Goal: Check status: Check status

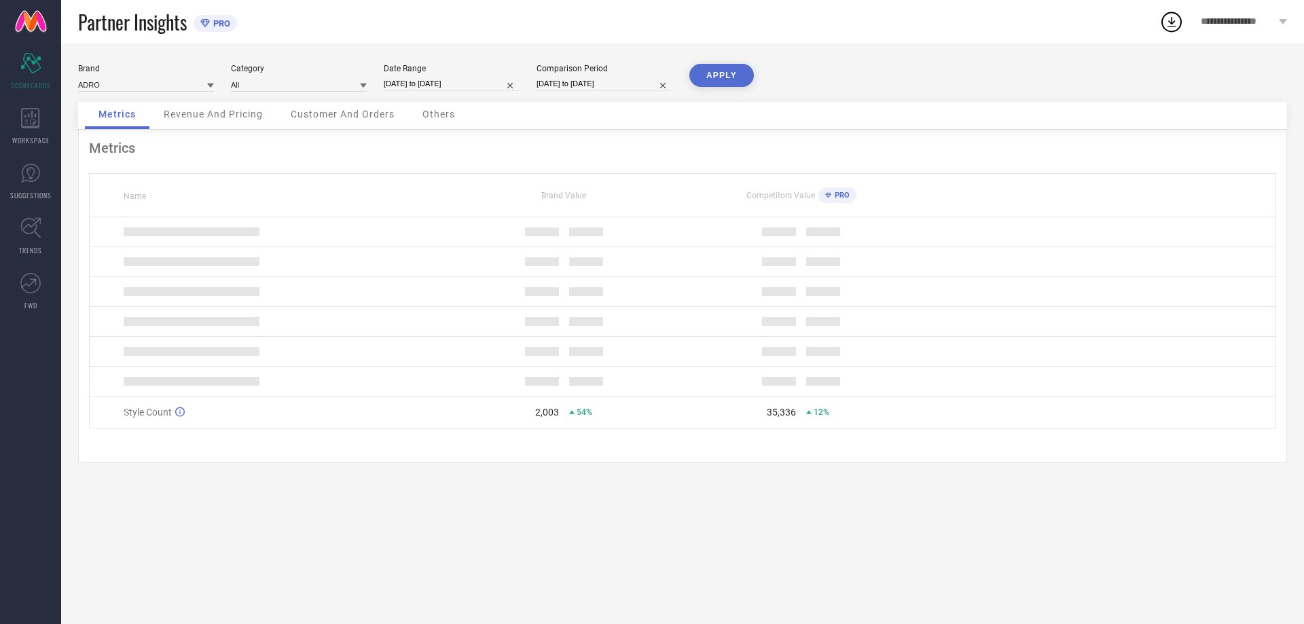
select select "9"
select select "2025"
select select "10"
select select "2025"
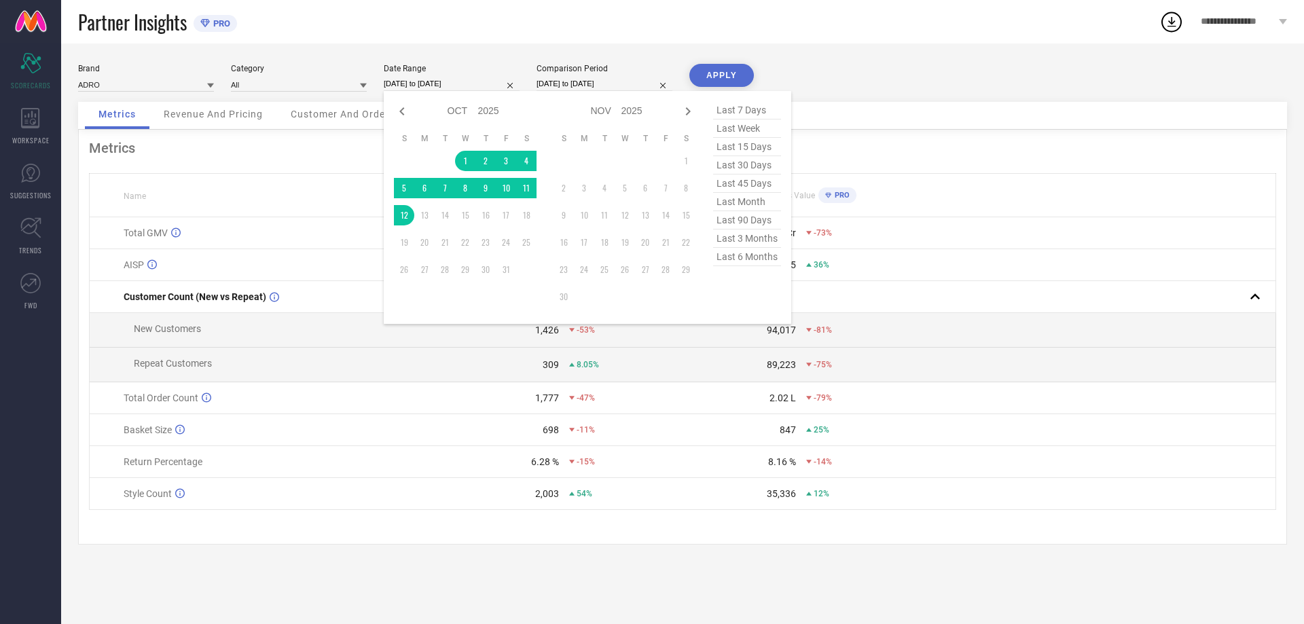
click at [453, 83] on input "[DATE] to [DATE]" at bounding box center [452, 84] width 136 height 14
click at [403, 107] on icon at bounding box center [402, 111] width 16 height 16
select select "8"
select select "2025"
select select "9"
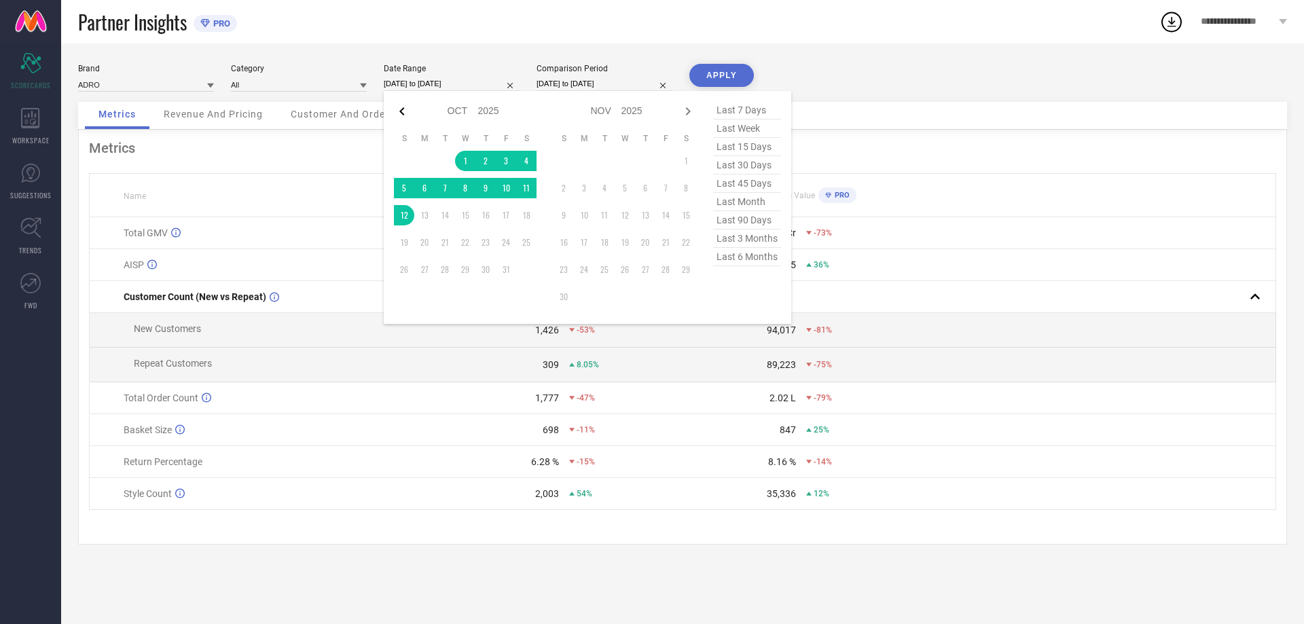
select select "2025"
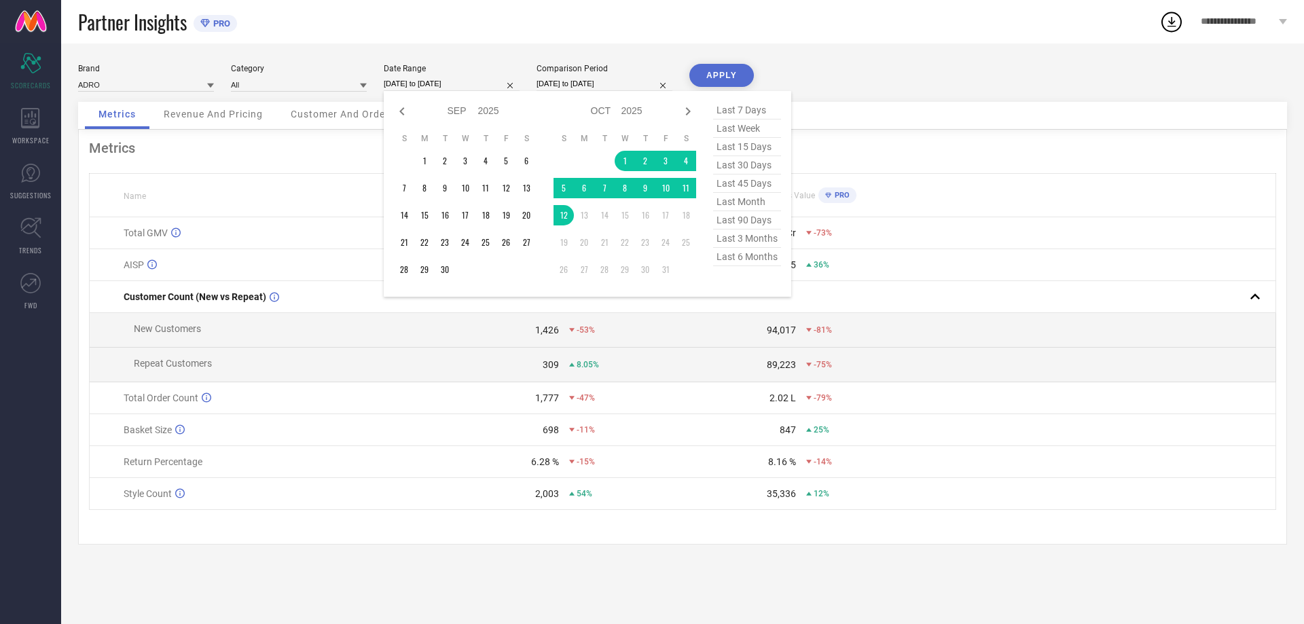
click at [403, 107] on icon at bounding box center [402, 111] width 16 height 16
select select "7"
select select "2025"
select select "8"
select select "2025"
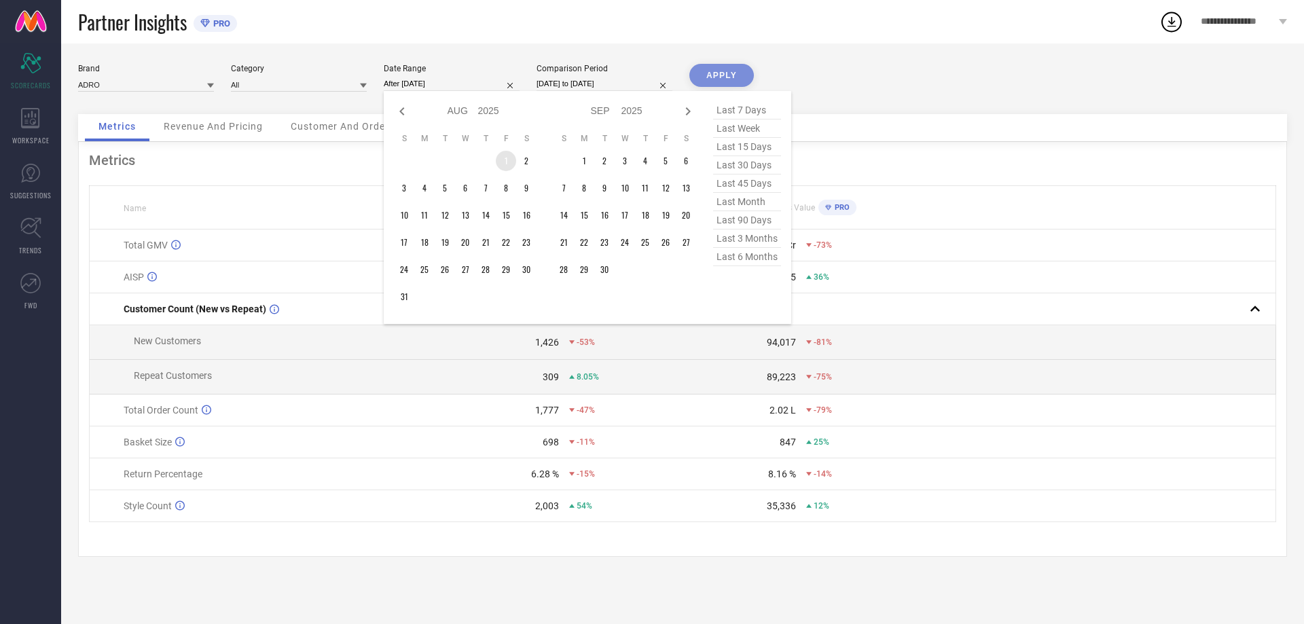
click at [510, 162] on td "1" at bounding box center [506, 161] width 20 height 20
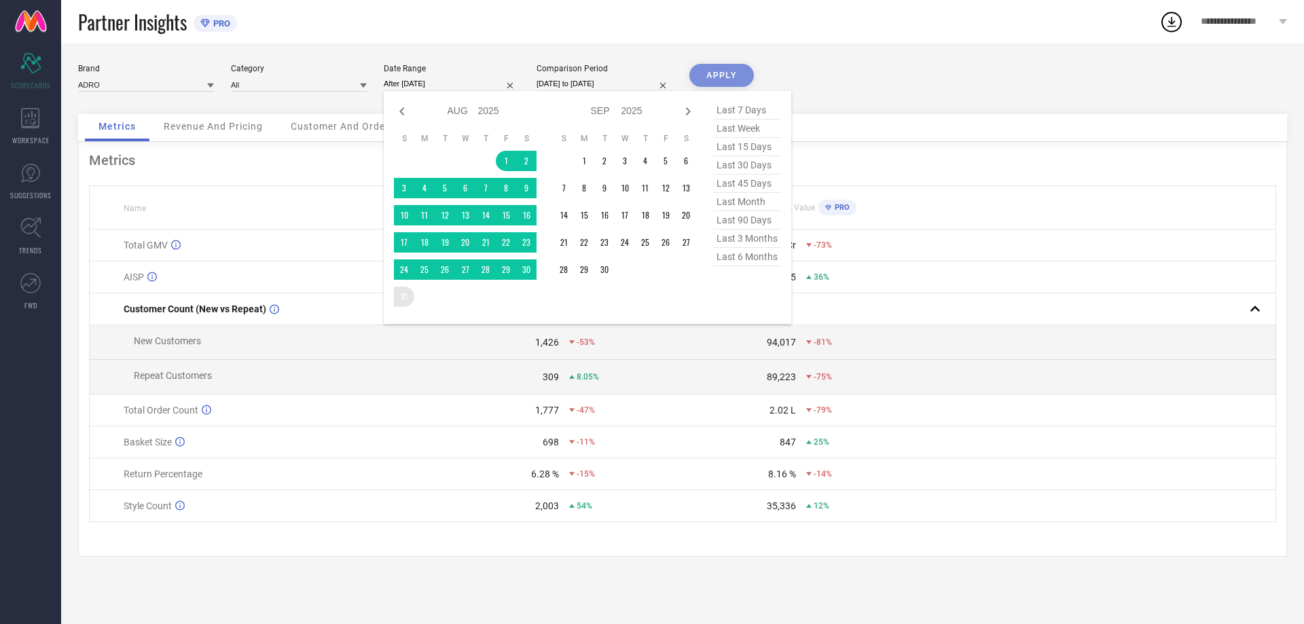
type input "[DATE] to [DATE]"
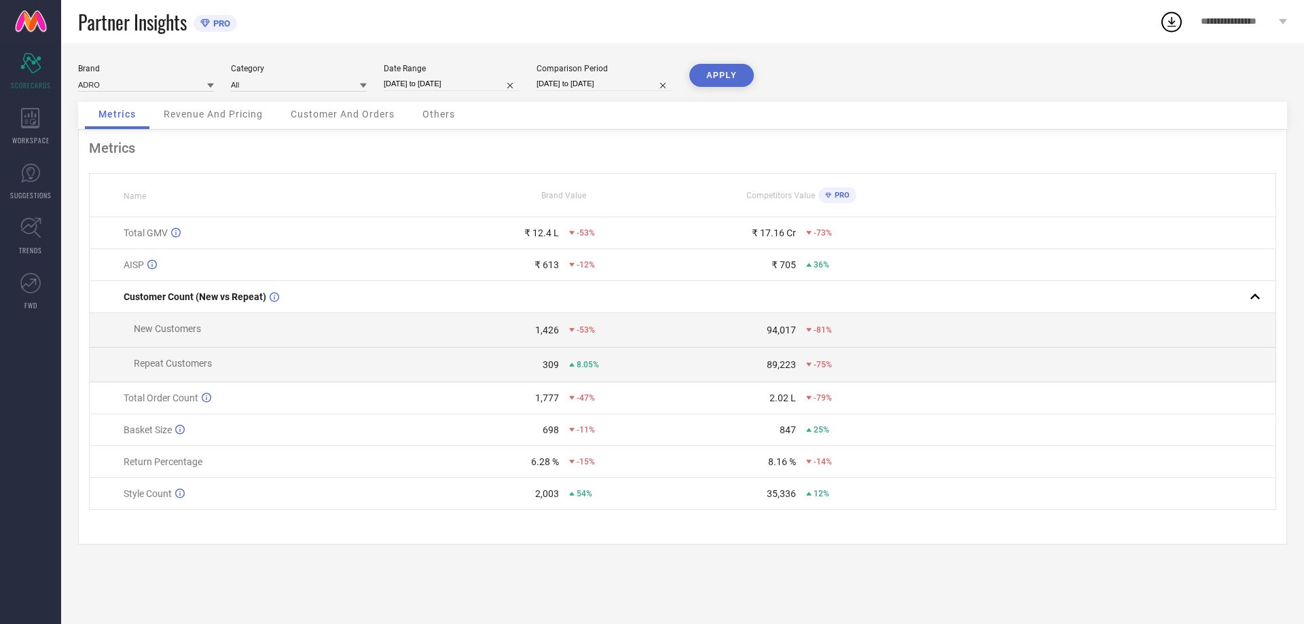
click at [711, 78] on button "APPLY" at bounding box center [722, 75] width 65 height 23
click at [423, 84] on input "[DATE] to [DATE]" at bounding box center [452, 84] width 136 height 14
select select "7"
select select "2025"
select select "8"
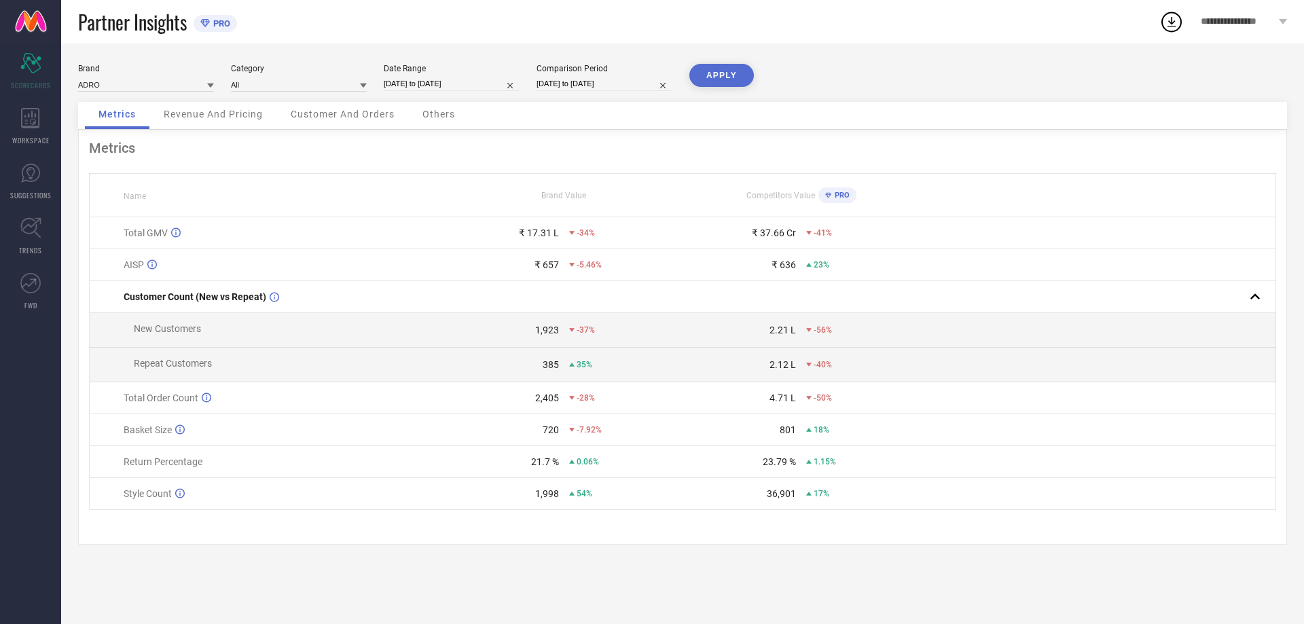
select select "2025"
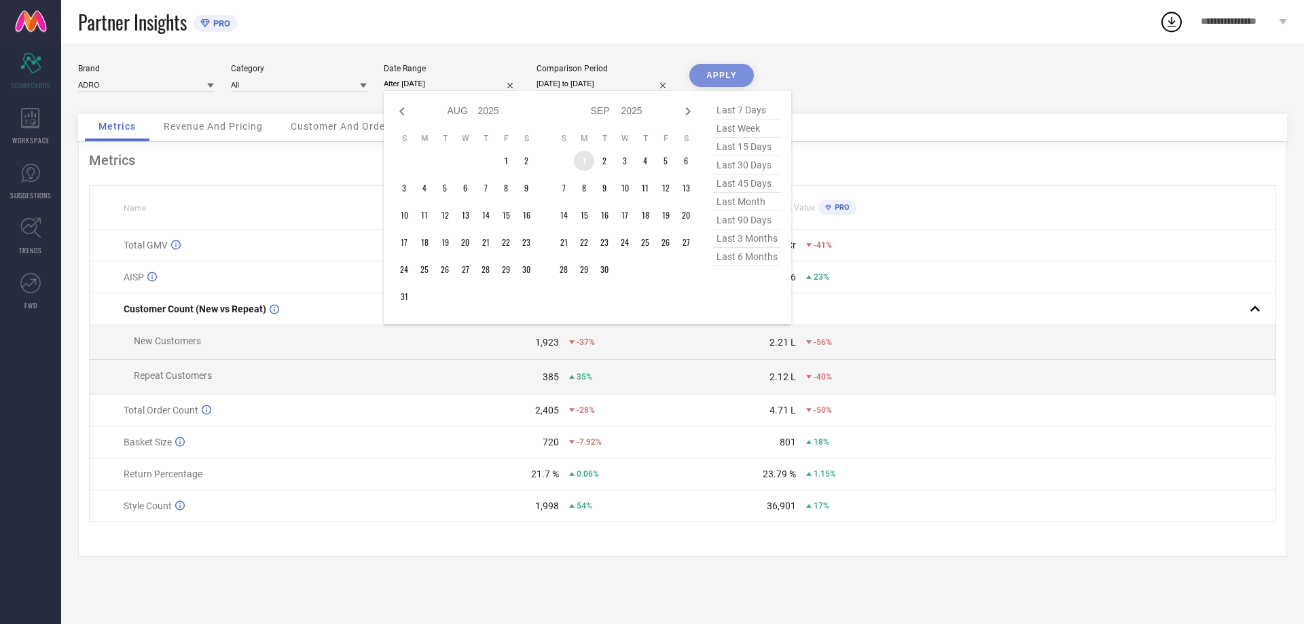
click at [582, 158] on td "1" at bounding box center [584, 161] width 20 height 20
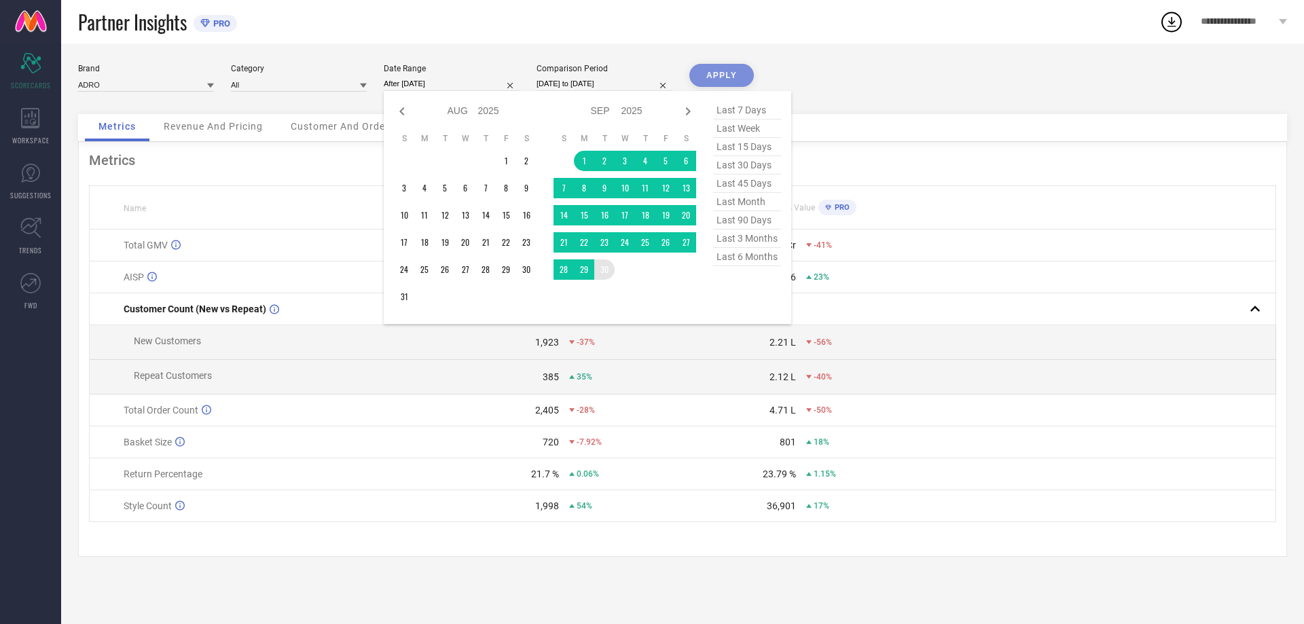
type input "[DATE] to [DATE]"
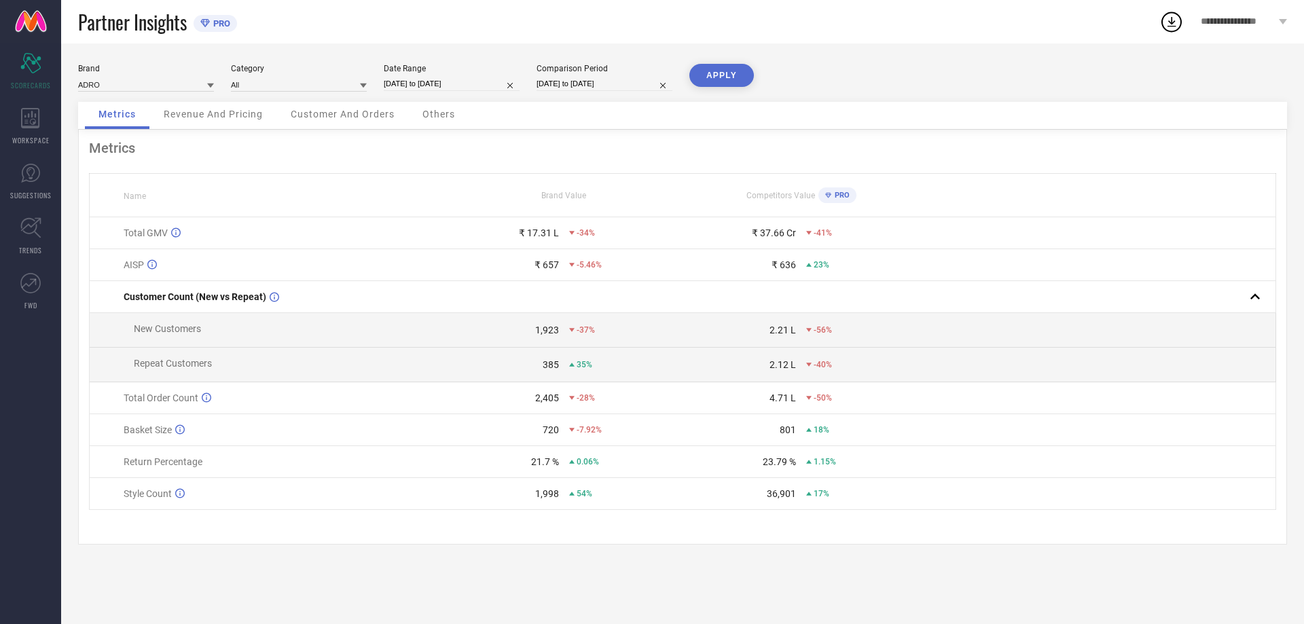
click at [728, 77] on button "APPLY" at bounding box center [722, 75] width 65 height 23
click at [463, 80] on input "[DATE] to [DATE]" at bounding box center [452, 84] width 136 height 14
select select "8"
select select "2025"
select select "9"
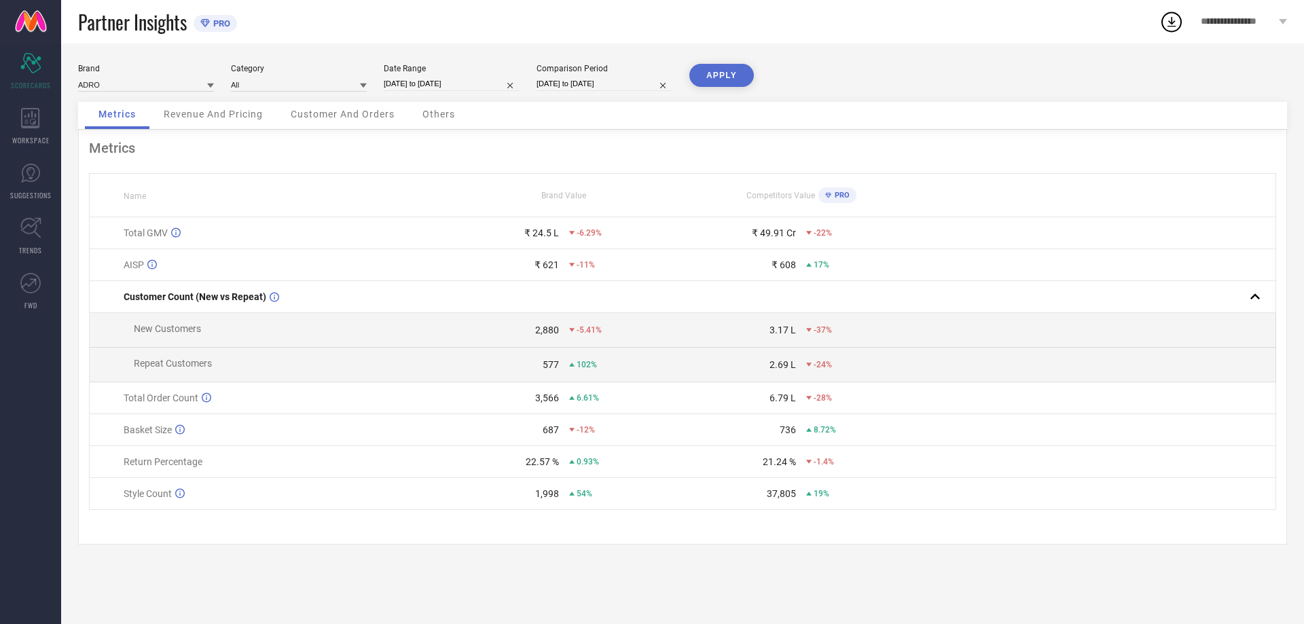
select select "2025"
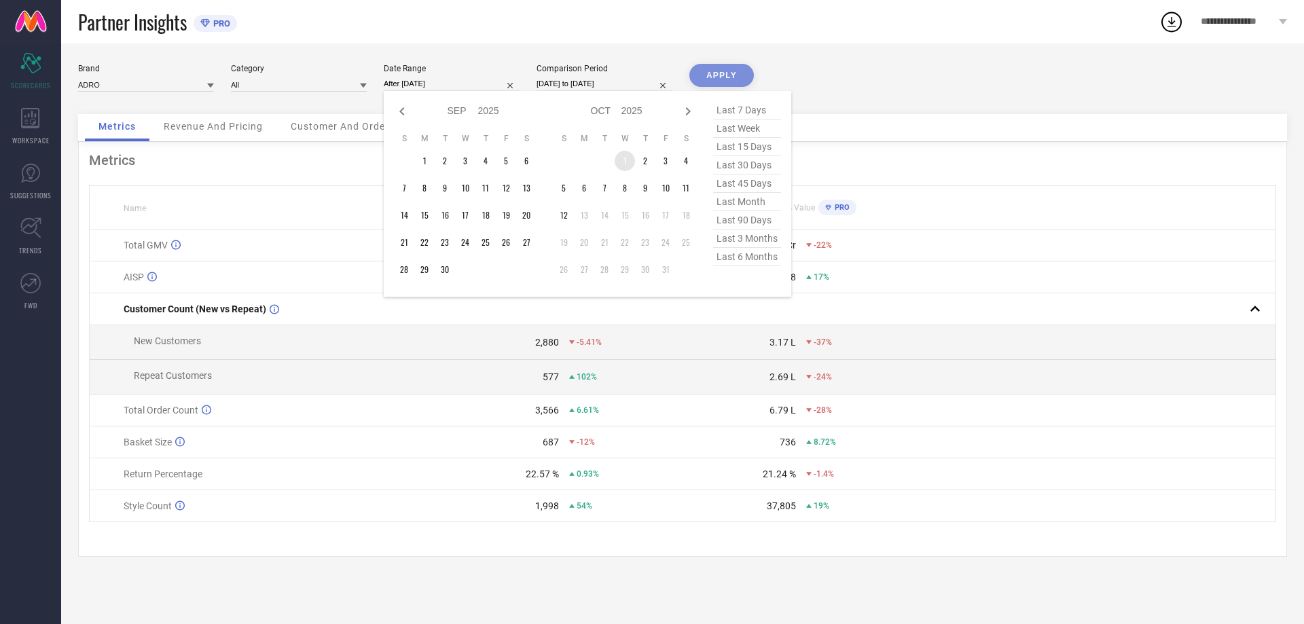
click at [630, 160] on td "1" at bounding box center [625, 161] width 20 height 20
type input "[DATE] to [DATE]"
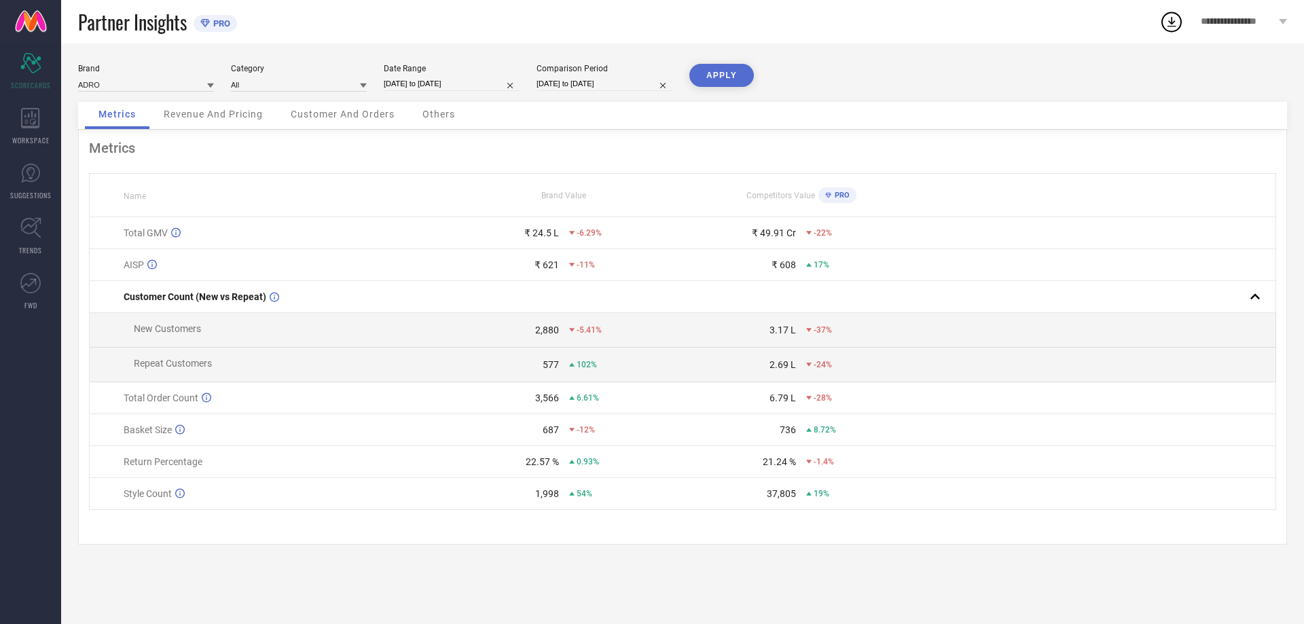
drag, startPoint x: 724, startPoint y: 77, endPoint x: 773, endPoint y: 92, distance: 52.0
click at [723, 77] on button "APPLY" at bounding box center [722, 75] width 65 height 23
